Goal: Submit feedback/report problem

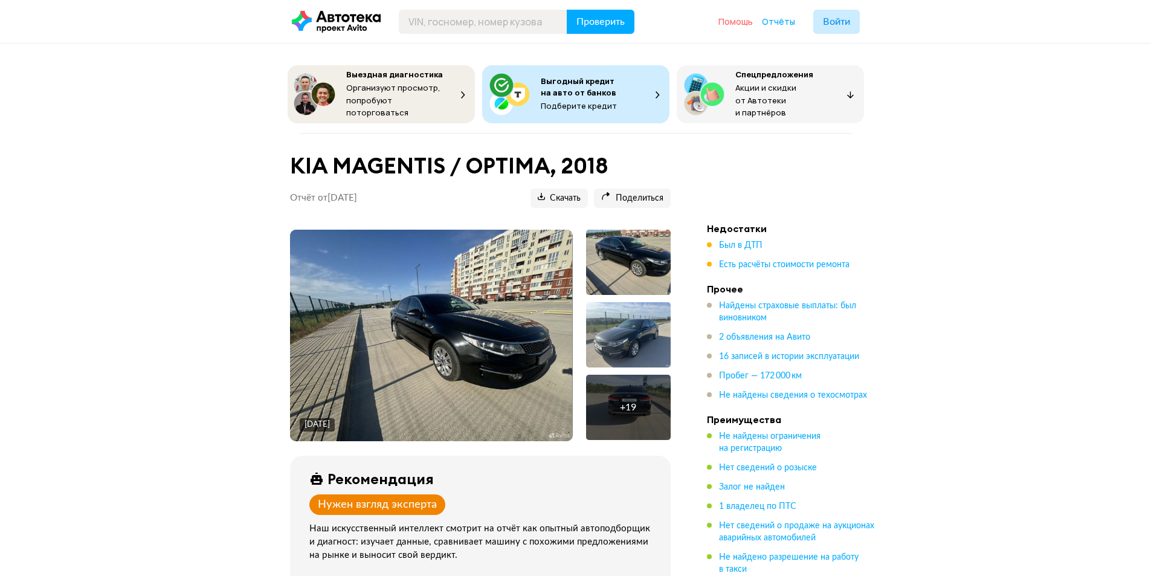
click at [730, 22] on span "Помощь" at bounding box center [735, 21] width 34 height 11
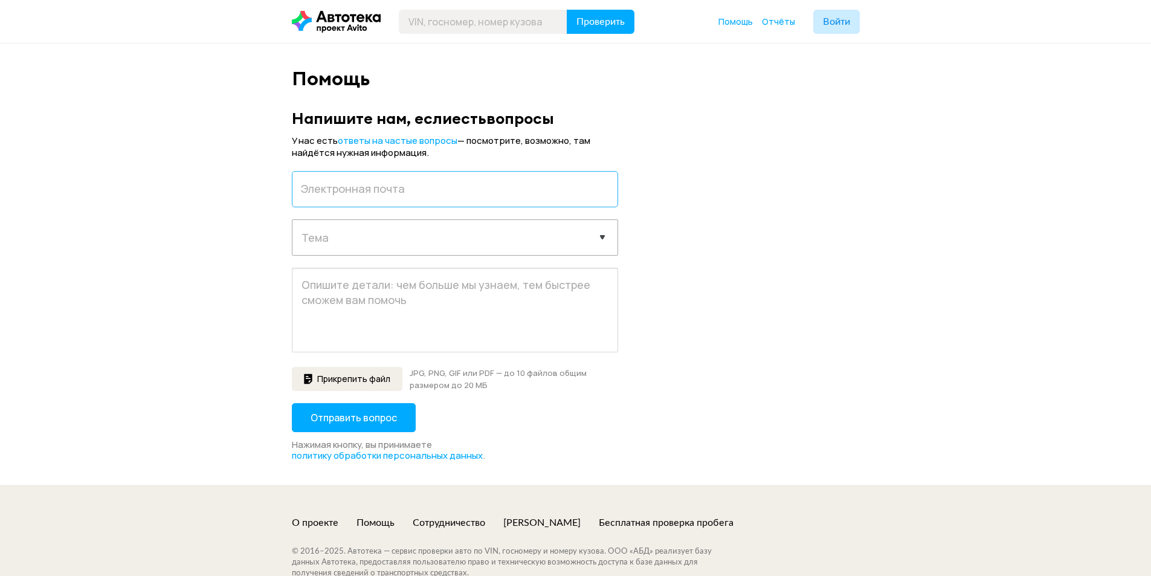
click at [373, 182] on input "email" at bounding box center [455, 189] width 326 height 36
type input "[EMAIL_ADDRESS][DOMAIN_NAME]"
click at [352, 239] on select "Выберите тему запроса Отчёт не пришёл Покупка отчета Технические проблемы Содер…" at bounding box center [454, 236] width 325 height 33
select select "report"
click at [292, 220] on select "Выберите тему запроса Отчёт не пришёл Покупка отчета Технические проблемы Содер…" at bounding box center [454, 236] width 325 height 33
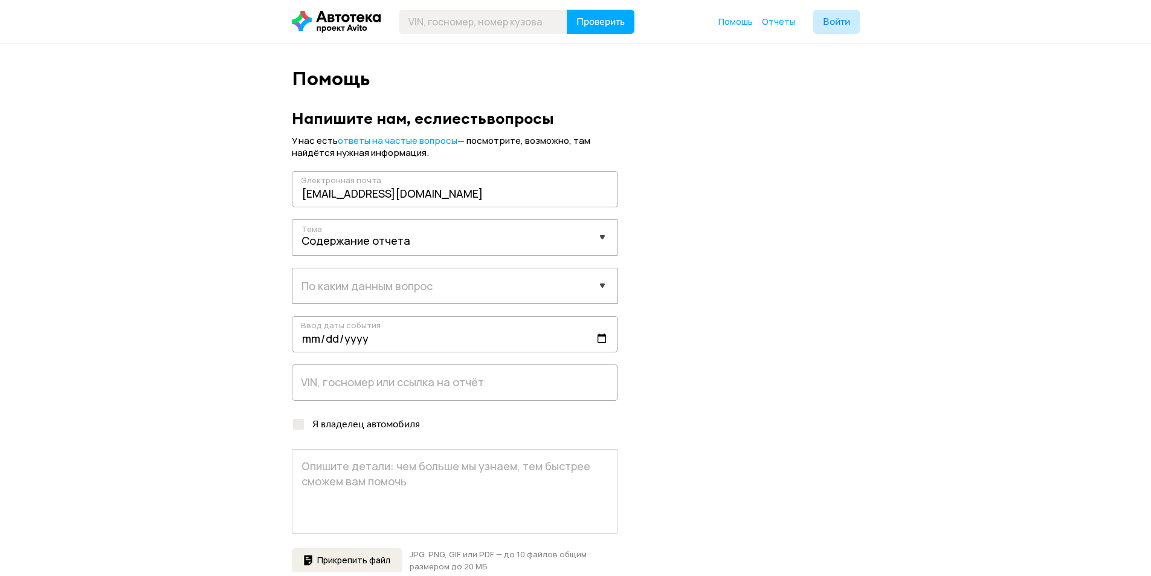
click at [398, 287] on select "Выберите данные Пробег История объявлений ДТП Расчёты стоимости Характеристики …" at bounding box center [454, 284] width 325 height 33
select select "itemsHistory"
click at [292, 268] on select "Выберите данные Пробег История объявлений ДТП Расчёты стоимости Характеристики …" at bounding box center [454, 284] width 325 height 33
click at [355, 335] on input "date" at bounding box center [455, 334] width 326 height 36
click at [343, 383] on input "text" at bounding box center [455, 382] width 326 height 36
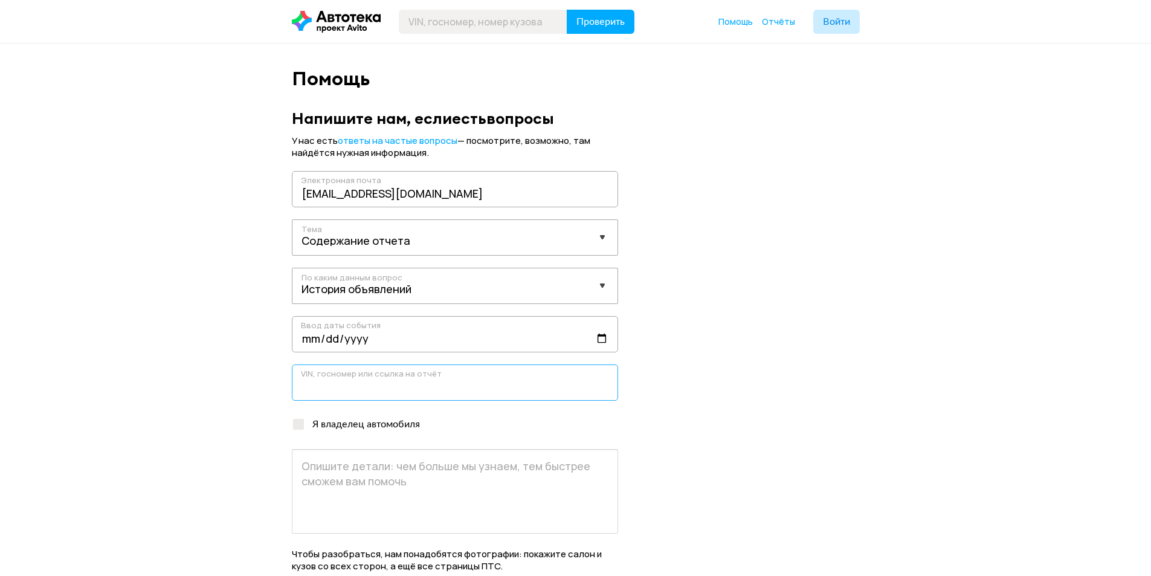
paste input "[VEHICLE_IDENTIFICATION_NUMBER]"
type input "[VEHICLE_IDENTIFICATION_NUMBER]"
click at [312, 333] on input "date" at bounding box center [455, 334] width 326 height 36
type input "[DATE]"
click at [751, 322] on form "У нас есть ответы на частые вопросы — посмотрите, возможно, там найдётся нужная…" at bounding box center [576, 407] width 568 height 544
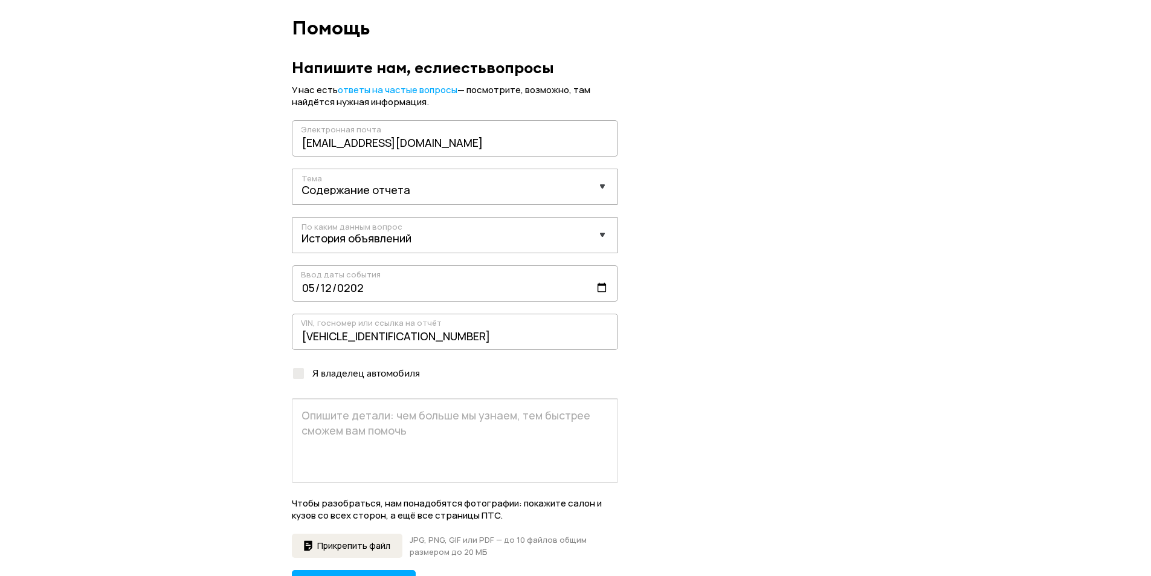
scroll to position [121, 0]
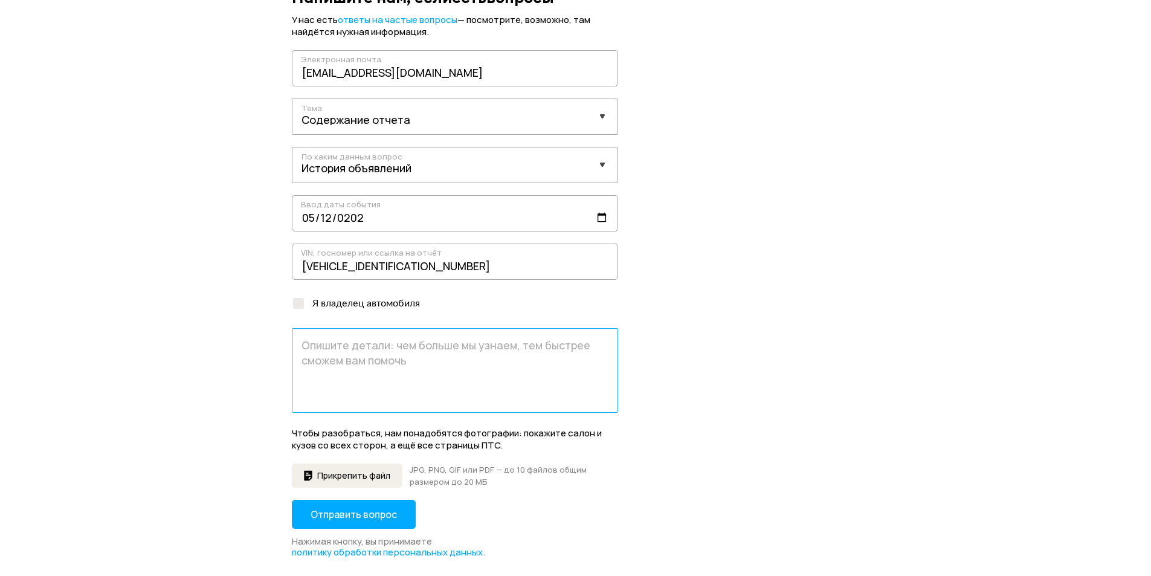
click at [401, 360] on textarea at bounding box center [455, 370] width 326 height 85
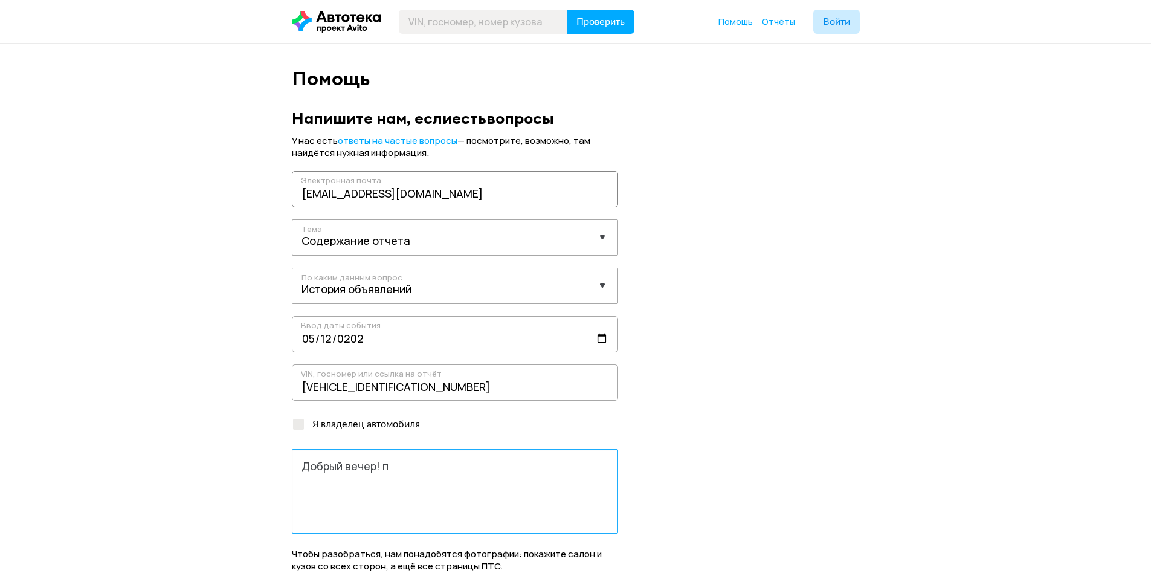
scroll to position [181, 0]
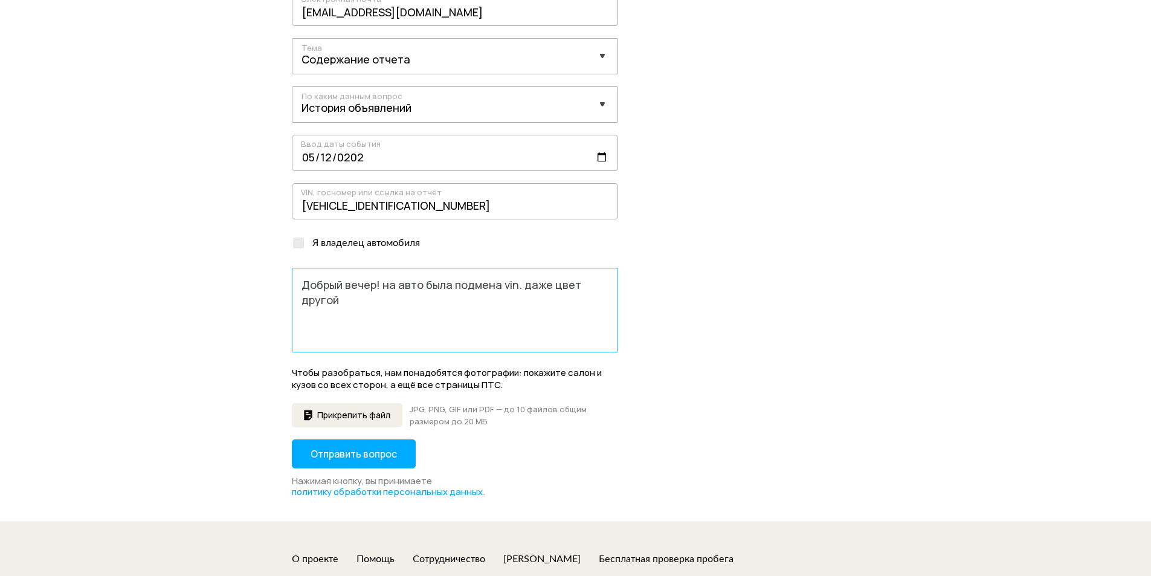
type textarea "Добрый вечер! на авто была подмена vin. даже цвет другой"
click at [352, 413] on span "Прикрепить файл" at bounding box center [353, 415] width 73 height 8
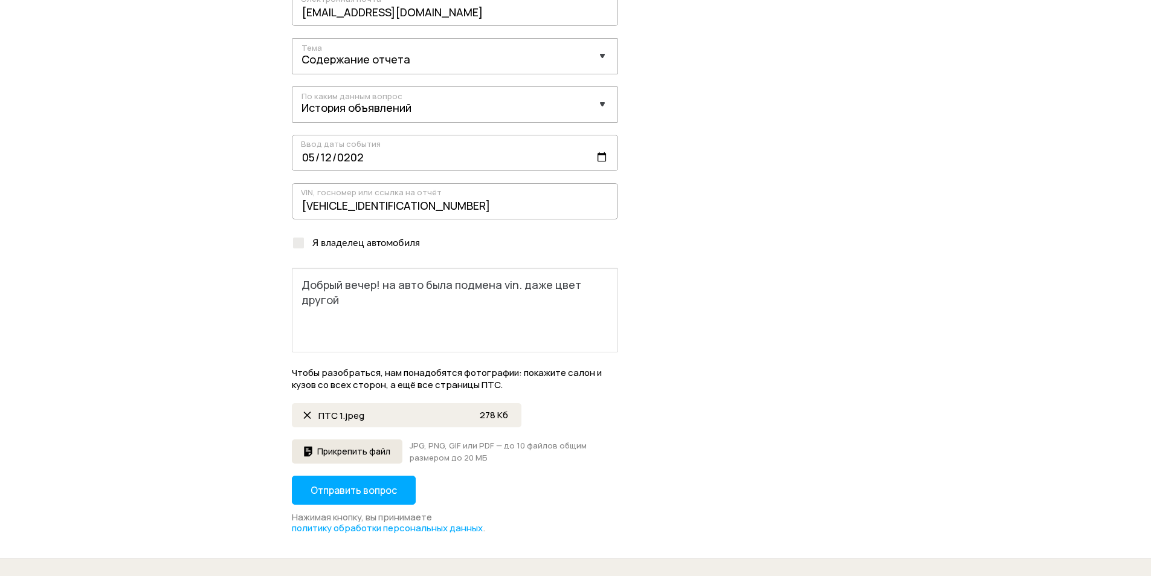
click at [340, 450] on span "Прикрепить файл" at bounding box center [353, 451] width 73 height 8
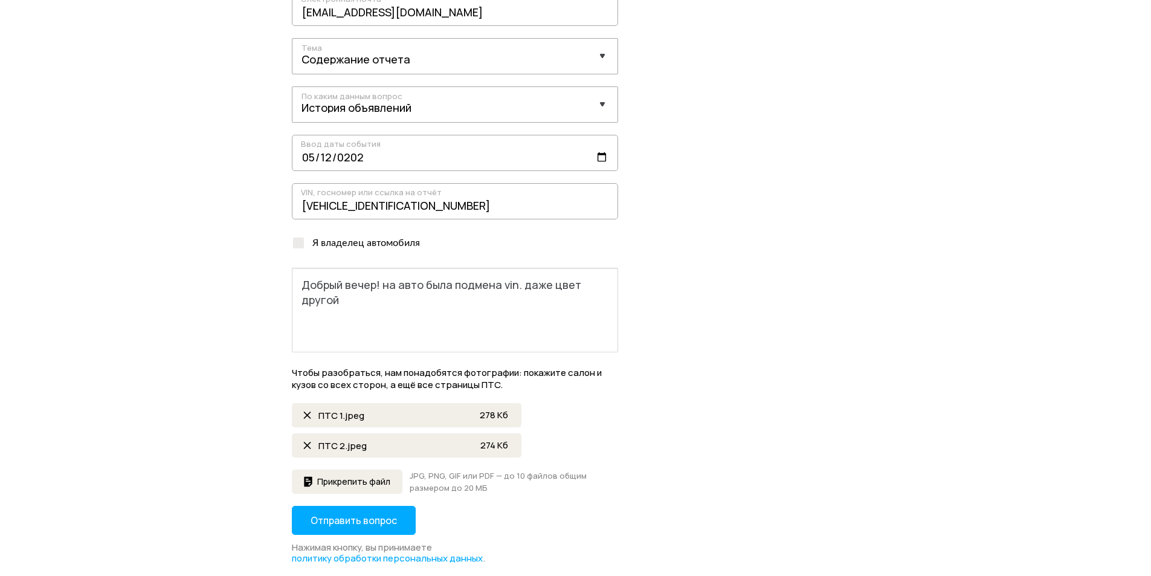
click at [347, 521] on span "Отправить вопрос" at bounding box center [354, 519] width 86 height 13
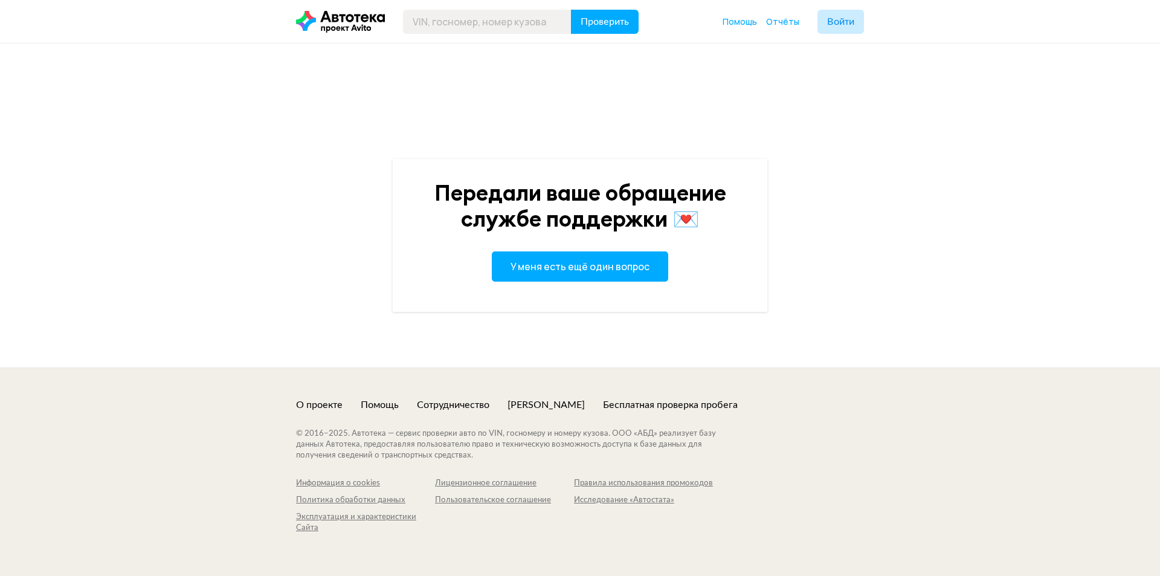
click at [565, 267] on span "У меня есть ещё один вопрос" at bounding box center [579, 266] width 139 height 13
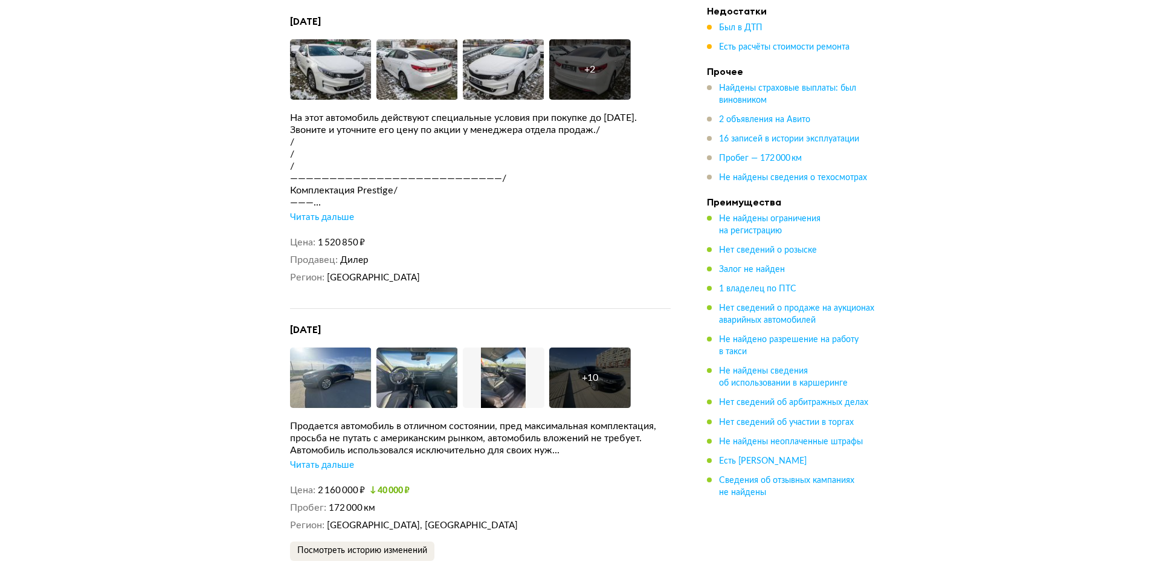
scroll to position [2598, 0]
